Goal: Navigation & Orientation: Find specific page/section

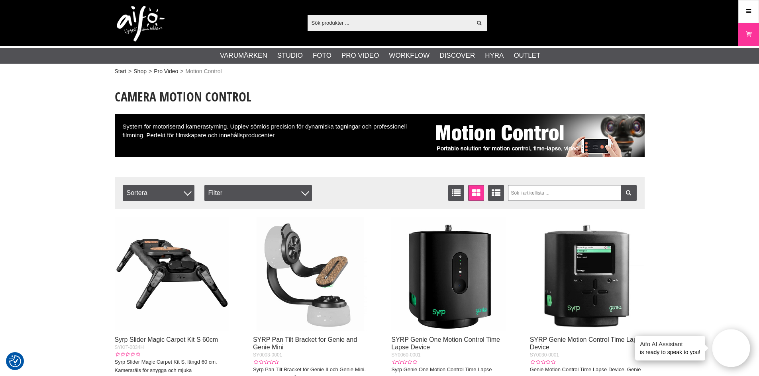
click at [511, 136] on img at bounding box center [536, 135] width 215 height 43
click at [190, 127] on div "System för motoriserad kamerastyrning. Upplev sömlös precision för dynamiska ta…" at bounding box center [380, 135] width 530 height 43
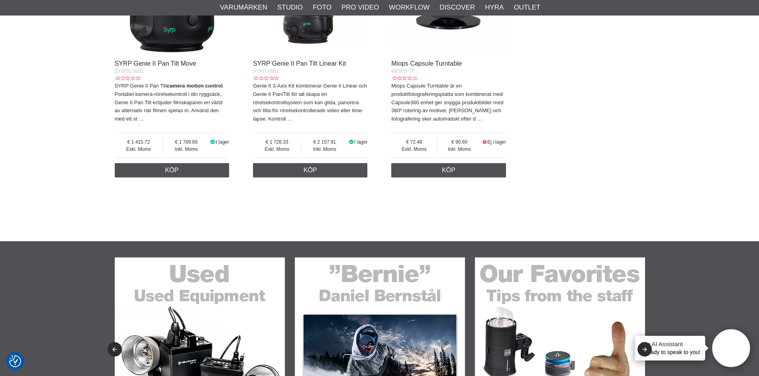
scroll to position [757, 0]
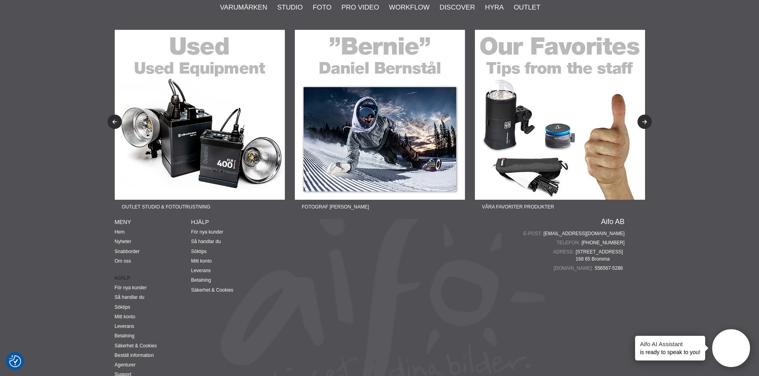
click at [348, 150] on img at bounding box center [380, 115] width 170 height 170
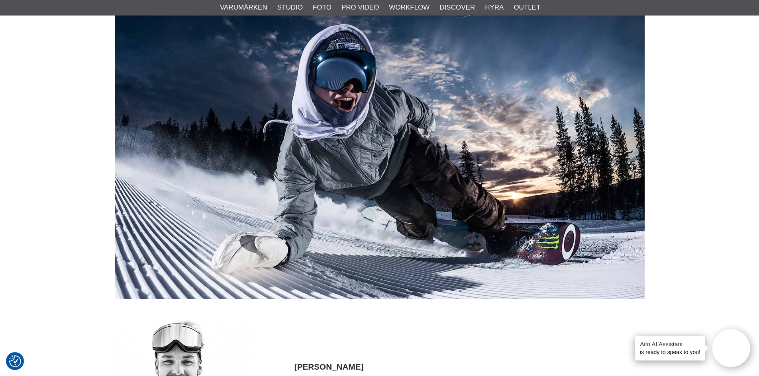
scroll to position [119, 0]
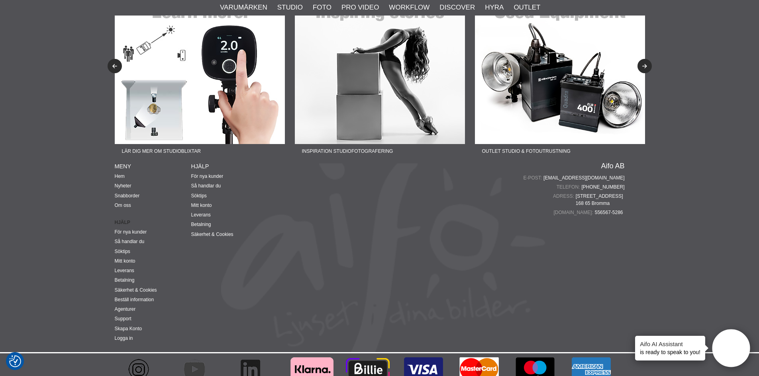
scroll to position [794, 0]
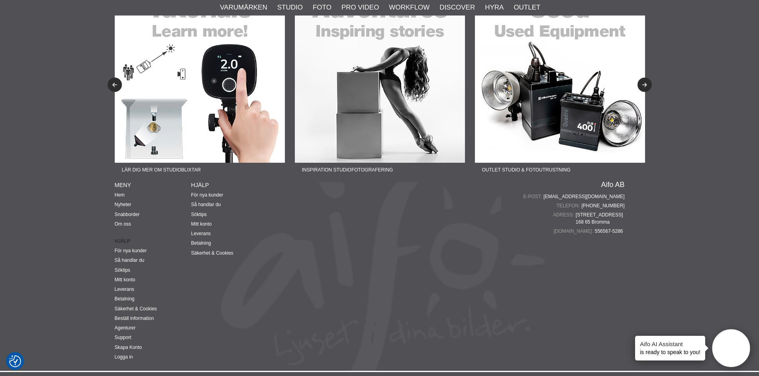
click at [200, 114] on img at bounding box center [200, 78] width 170 height 170
